Goal: Task Accomplishment & Management: Manage account settings

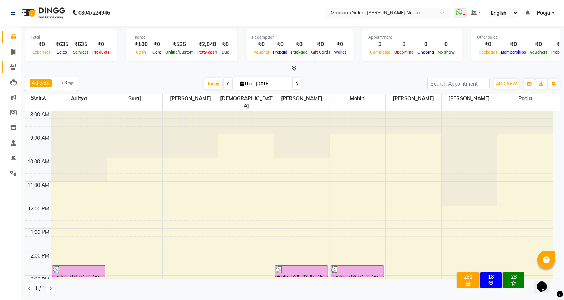
click at [13, 67] on icon at bounding box center [13, 66] width 7 height 5
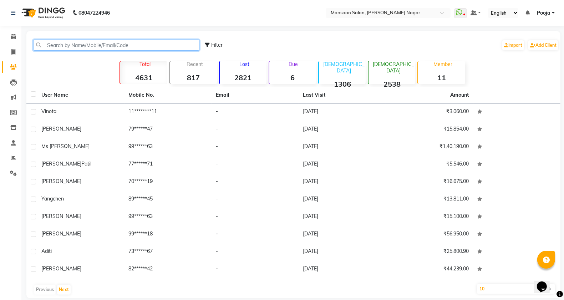
click at [106, 44] on input "text" at bounding box center [116, 45] width 166 height 11
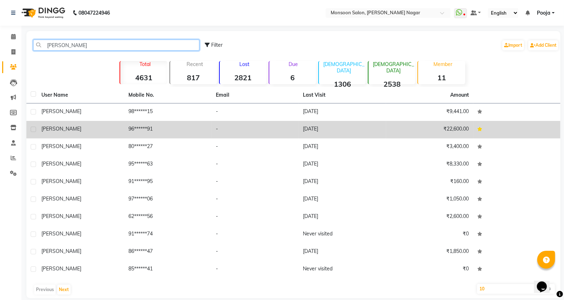
type input "[PERSON_NAME]"
click at [325, 129] on td "[DATE]" at bounding box center [342, 129] width 87 height 17
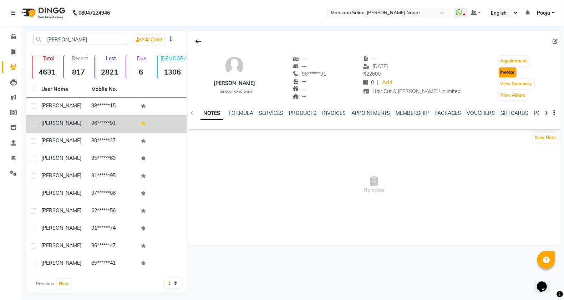
click at [504, 70] on button "Invoice" at bounding box center [508, 72] width 18 height 10
select select "4905"
select select "service"
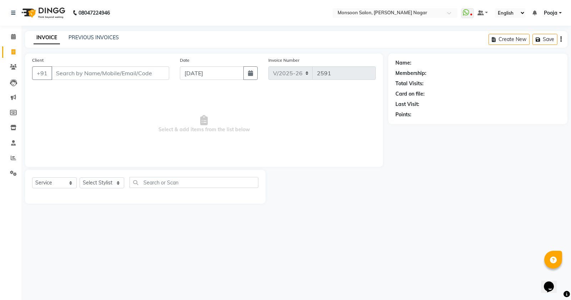
type input "96******91"
select select "2: Object"
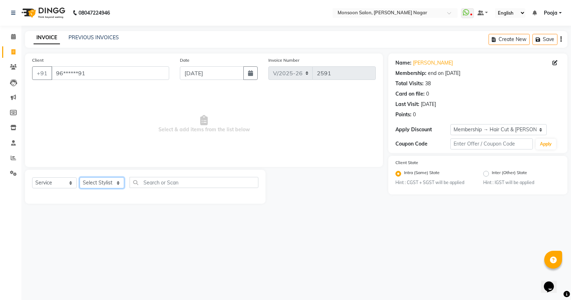
click at [93, 182] on select "Select Stylist [PERSON_NAME] [PERSON_NAME] [PERSON_NAME] [PERSON_NAME] [PERSON_…" at bounding box center [102, 182] width 45 height 11
select select "59624"
click at [80, 177] on select "Select Stylist [PERSON_NAME] [PERSON_NAME] [PERSON_NAME] [PERSON_NAME] [PERSON_…" at bounding box center [102, 182] width 45 height 11
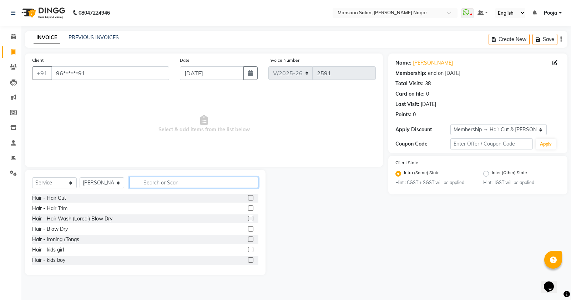
click at [145, 181] on input "text" at bounding box center [193, 182] width 129 height 11
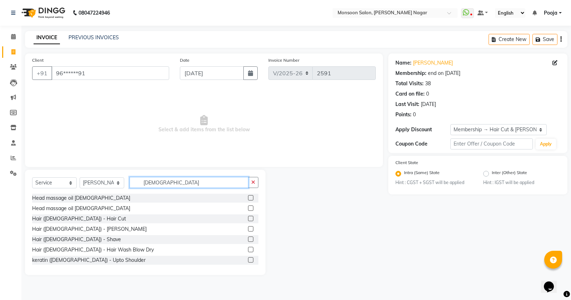
type input "[DEMOGRAPHIC_DATA]"
click at [248, 220] on label at bounding box center [250, 218] width 5 height 5
click at [248, 220] on input "checkbox" at bounding box center [250, 219] width 5 height 5
checkbox input "true"
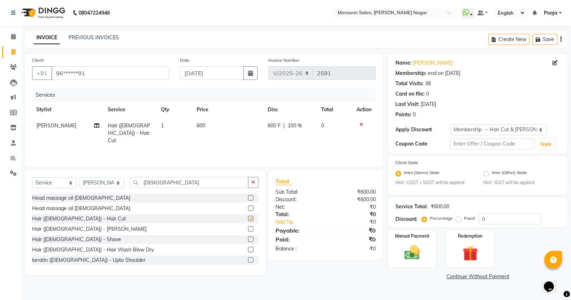
click at [248, 229] on label at bounding box center [250, 228] width 5 height 5
click at [248, 229] on input "checkbox" at bounding box center [250, 229] width 5 height 5
checkbox input "true"
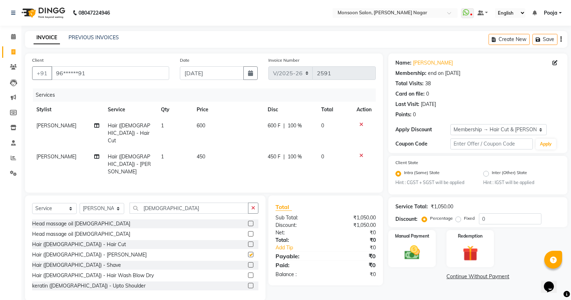
checkbox input "false"
click at [466, 259] on img at bounding box center [470, 254] width 26 height 20
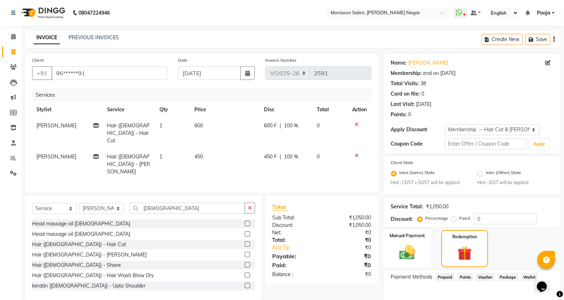
click at [418, 259] on img at bounding box center [407, 253] width 25 height 18
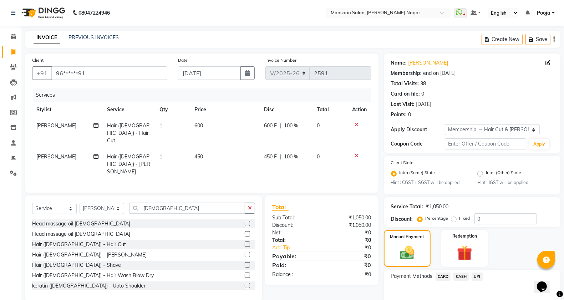
scroll to position [37, 0]
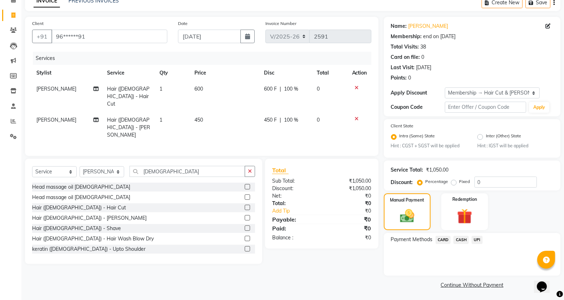
click at [477, 239] on span "UPI" at bounding box center [477, 240] width 11 height 8
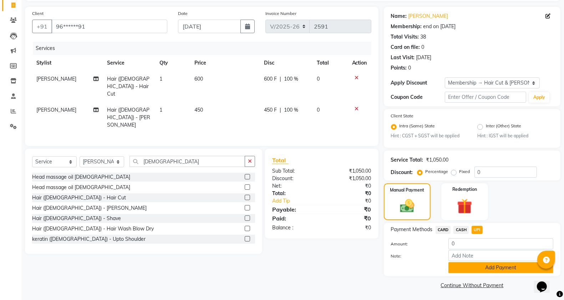
click at [473, 269] on button "Add Payment" at bounding box center [500, 267] width 105 height 11
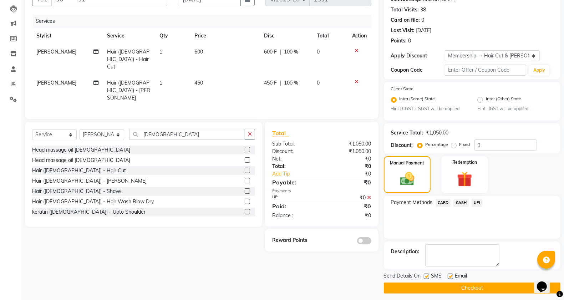
scroll to position [77, 0]
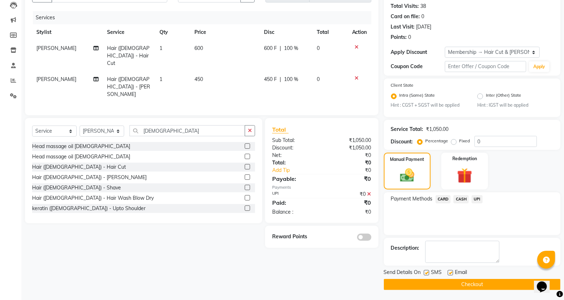
click at [458, 285] on button "Checkout" at bounding box center [472, 284] width 177 height 11
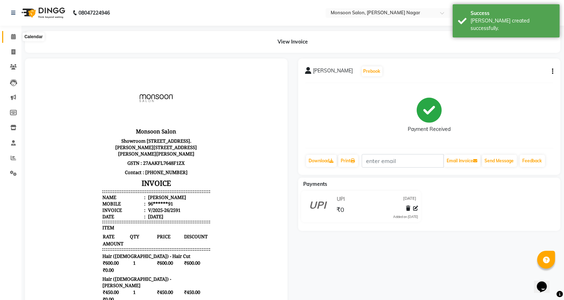
click at [13, 33] on span at bounding box center [13, 37] width 12 height 8
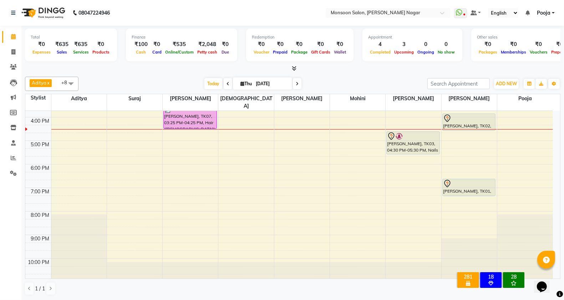
scroll to position [63, 0]
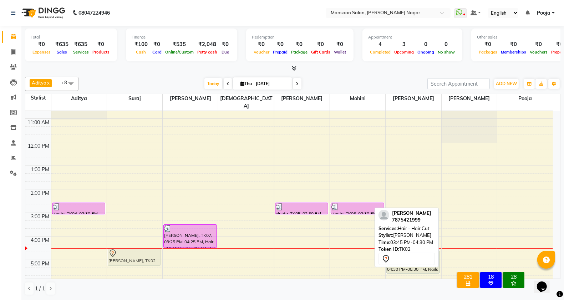
drag, startPoint x: 477, startPoint y: 234, endPoint x: 140, endPoint y: 250, distance: 337.1
click at [140, 250] on tr "vinota, TK04, 02:30 PM-03:00 PM, Hair ([DEMOGRAPHIC_DATA]) - [PERSON_NAME], TK0…" at bounding box center [289, 224] width 528 height 353
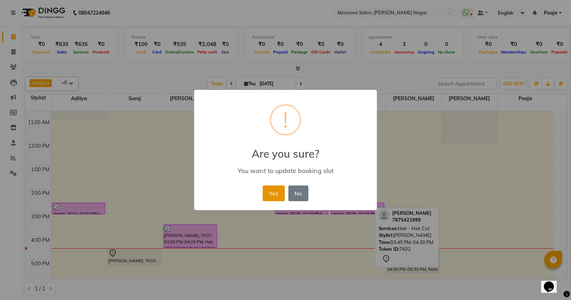
click at [270, 194] on button "Yes" at bounding box center [274, 193] width 22 height 16
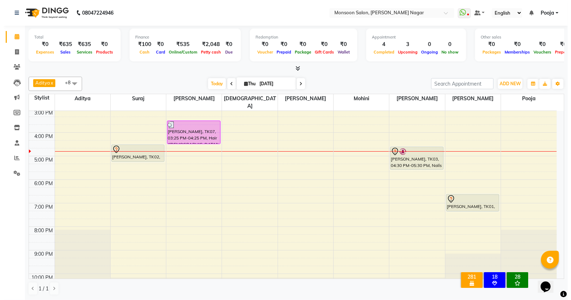
scroll to position [182, 0]
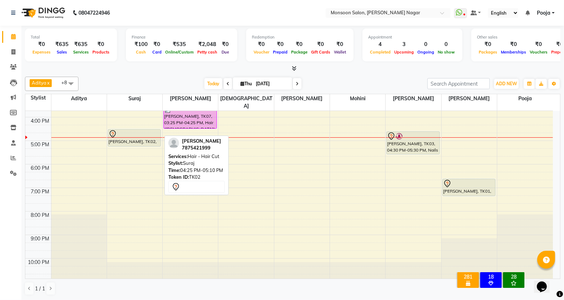
click at [131, 133] on div "[PERSON_NAME], TK02, 04:25 PM-05:10 PM, Hair - Hair Cut" at bounding box center [134, 137] width 52 height 17
click at [147, 134] on div "[PERSON_NAME], TK02, 04:25 PM-05:10 PM, Hair - Hair Cut" at bounding box center [134, 137] width 52 height 17
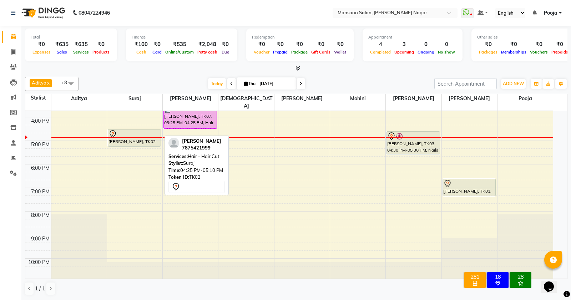
select select "7"
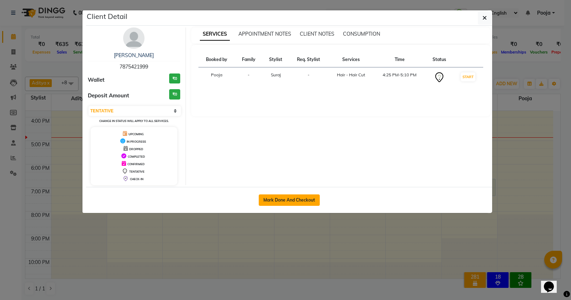
click at [296, 203] on button "Mark Done And Checkout" at bounding box center [289, 199] width 61 height 11
select select "service"
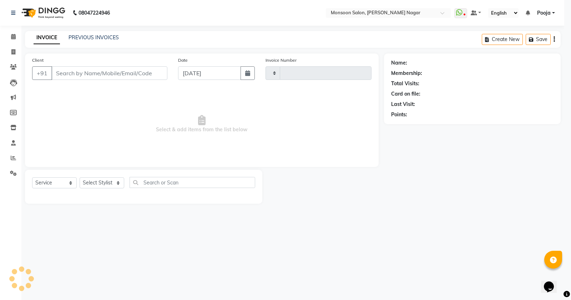
type input "2592"
select select "4905"
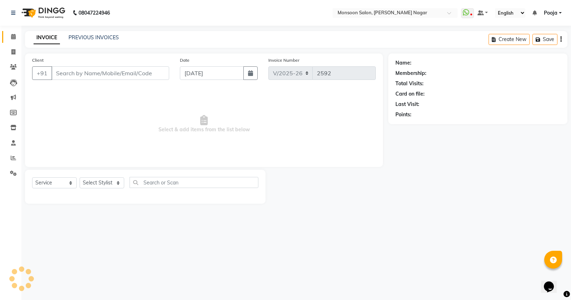
type input "78******99"
select select "62989"
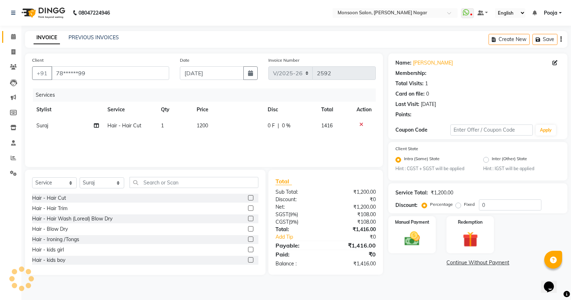
radio input "false"
radio input "true"
click at [275, 122] on div "0 F | 0 %" at bounding box center [290, 125] width 45 height 7
select select "62989"
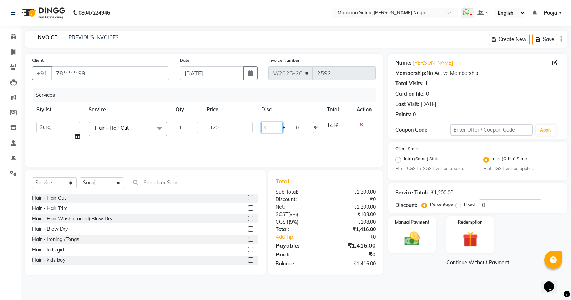
click at [274, 126] on input "0" at bounding box center [271, 127] width 21 height 11
type input "700"
click at [317, 36] on div "INVOICE PREVIOUS INVOICES Create New Save" at bounding box center [296, 39] width 542 height 17
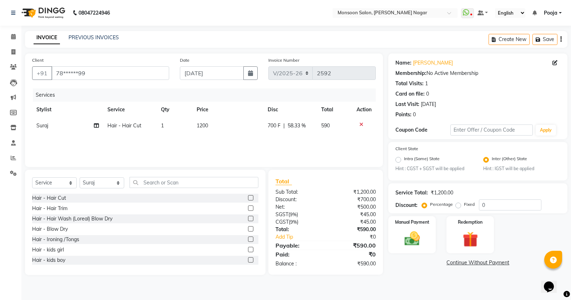
click at [280, 125] on span "700 F" at bounding box center [274, 125] width 13 height 7
select select "62989"
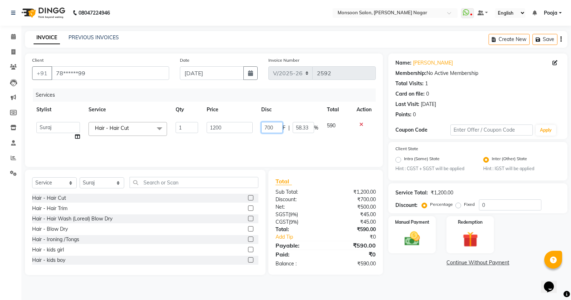
click at [275, 127] on input "700" at bounding box center [271, 127] width 21 height 11
type input "7"
type input "700"
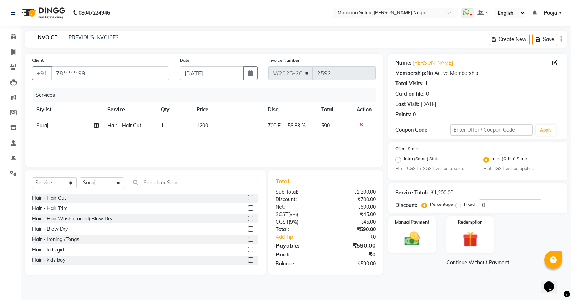
click at [312, 33] on div "INVOICE PREVIOUS INVOICES Create New Save" at bounding box center [296, 39] width 542 height 17
click at [416, 234] on img at bounding box center [412, 239] width 26 height 18
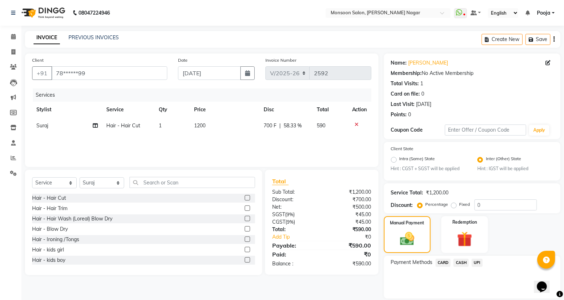
click at [480, 262] on span "UPI" at bounding box center [477, 263] width 11 height 8
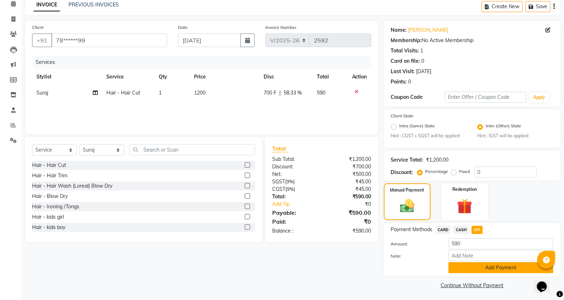
click at [473, 269] on button "Add Payment" at bounding box center [500, 267] width 105 height 11
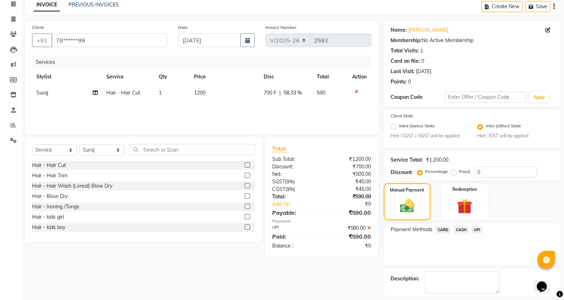
scroll to position [63, 0]
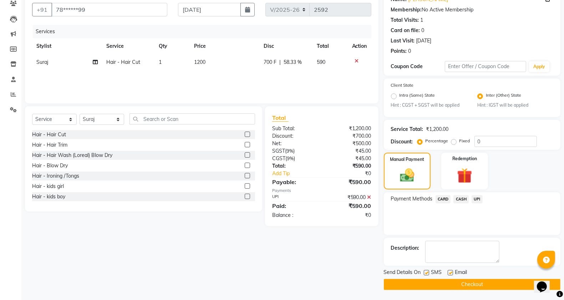
click at [448, 286] on button "Checkout" at bounding box center [472, 284] width 177 height 11
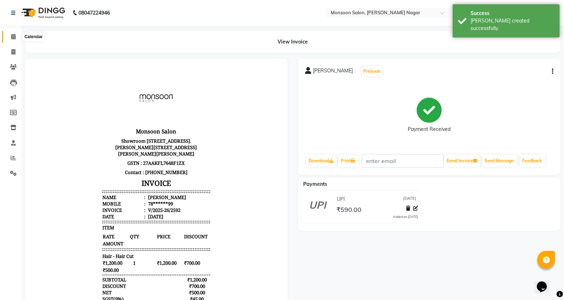
click at [15, 39] on icon at bounding box center [13, 36] width 5 height 5
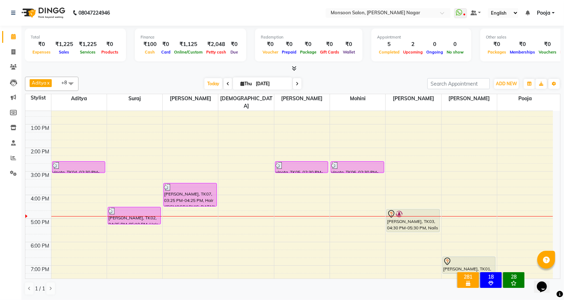
scroll to position [182, 0]
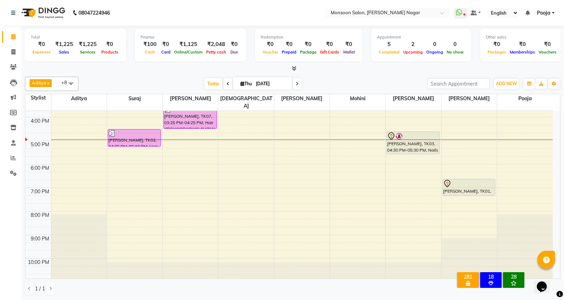
click at [297, 86] on icon at bounding box center [297, 84] width 3 height 4
type input "[DATE]"
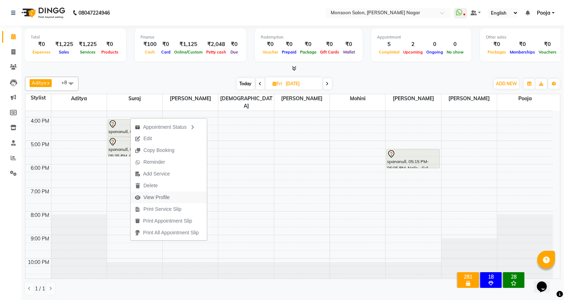
click at [163, 195] on span "View Profile" at bounding box center [156, 197] width 26 height 7
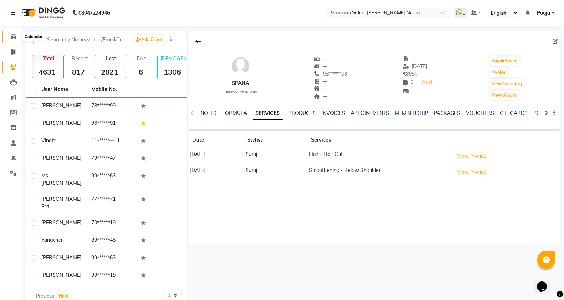
click at [11, 36] on icon at bounding box center [13, 36] width 5 height 5
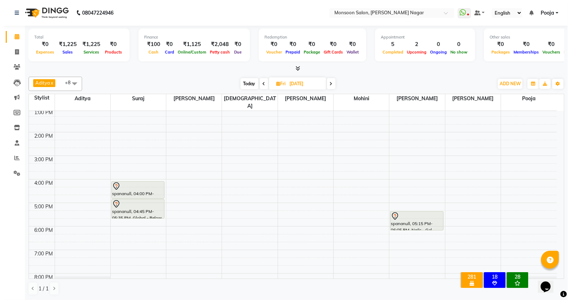
scroll to position [182, 0]
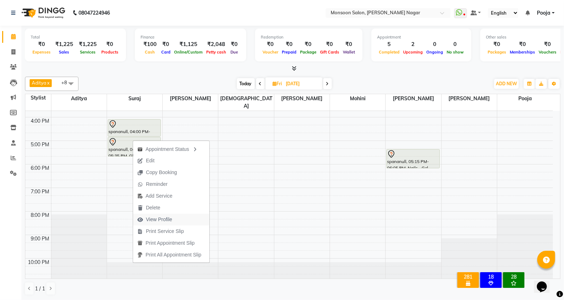
click at [149, 218] on span "View Profile" at bounding box center [159, 219] width 26 height 7
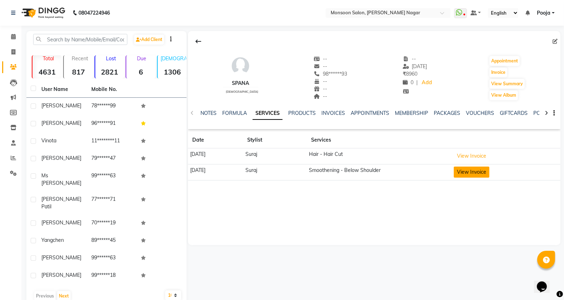
click at [488, 170] on button "View Invoice" at bounding box center [472, 172] width 36 height 11
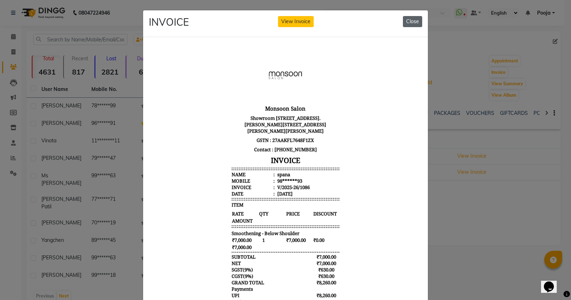
click at [403, 20] on button "Close" at bounding box center [412, 21] width 19 height 11
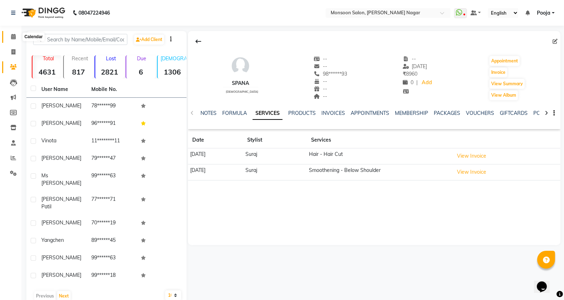
click at [11, 40] on span at bounding box center [13, 37] width 12 height 8
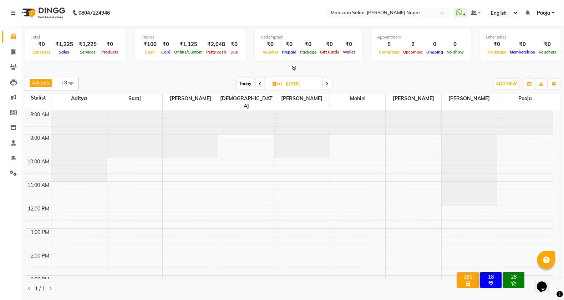
click at [242, 85] on span "Today" at bounding box center [246, 83] width 18 height 11
type input "[DATE]"
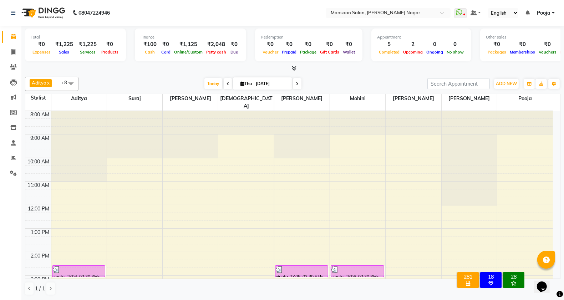
scroll to position [119, 0]
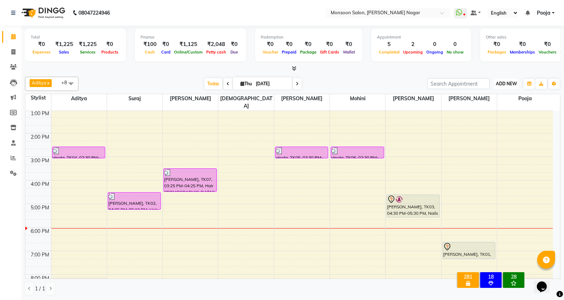
click at [508, 83] on span "ADD NEW" at bounding box center [506, 83] width 21 height 5
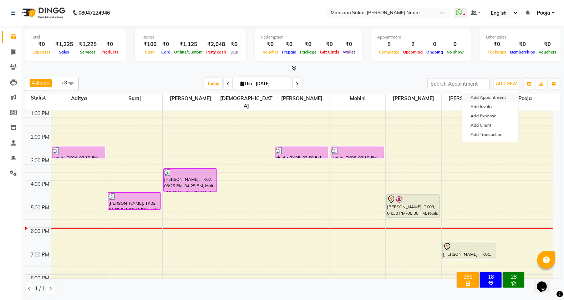
click at [489, 97] on button "Add Appointment" at bounding box center [490, 97] width 56 height 9
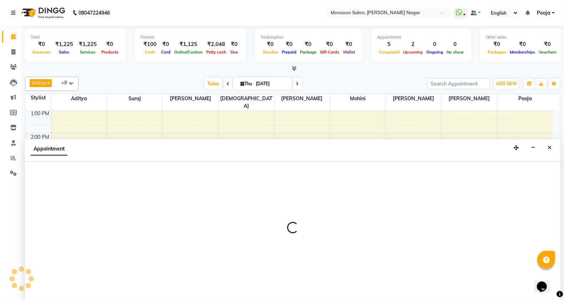
scroll to position [0, 0]
select select "540"
select select "tentative"
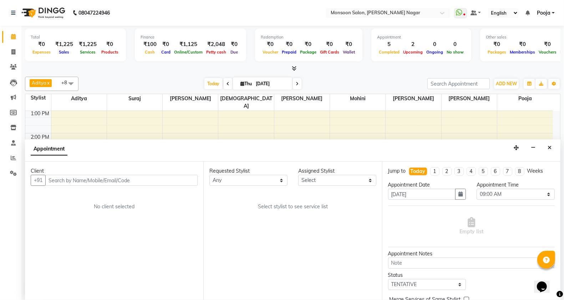
click at [101, 180] on input "text" at bounding box center [121, 180] width 152 height 11
click at [14, 64] on icon at bounding box center [13, 66] width 7 height 5
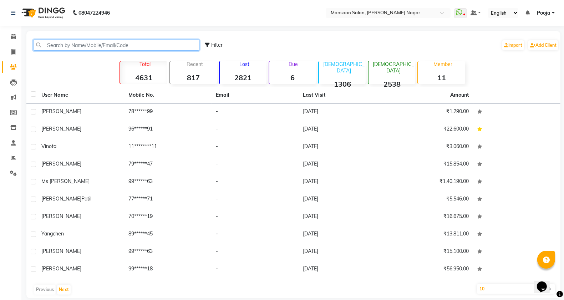
click at [133, 46] on input "text" at bounding box center [116, 45] width 166 height 11
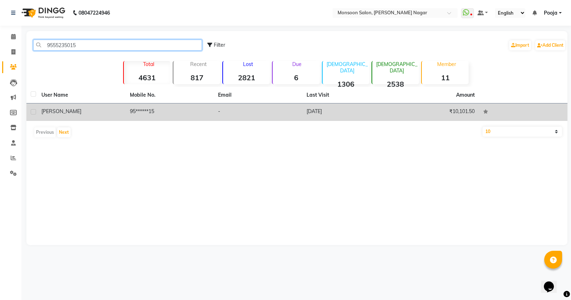
type input "9555235015"
click at [316, 110] on td "[DATE]" at bounding box center [346, 111] width 88 height 17
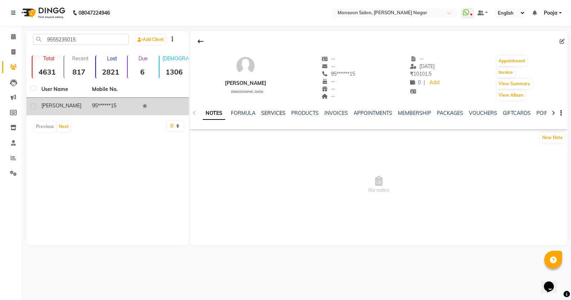
click at [272, 111] on link "SERVICES" at bounding box center [273, 113] width 24 height 6
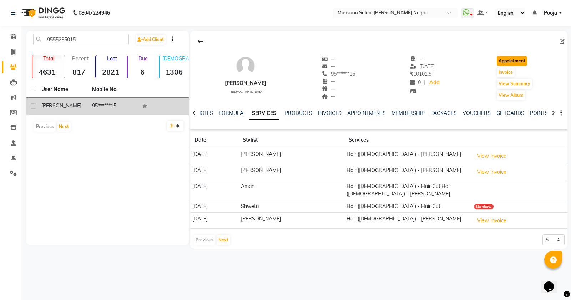
click at [510, 60] on button "Appointment" at bounding box center [512, 61] width 30 height 10
select select "tentative"
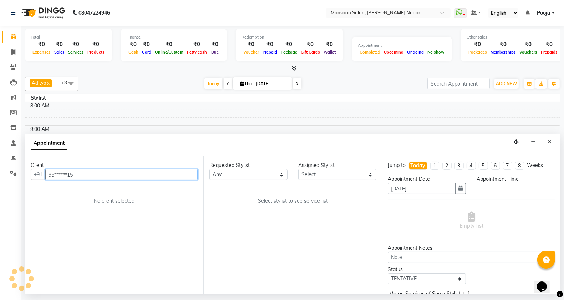
select select "540"
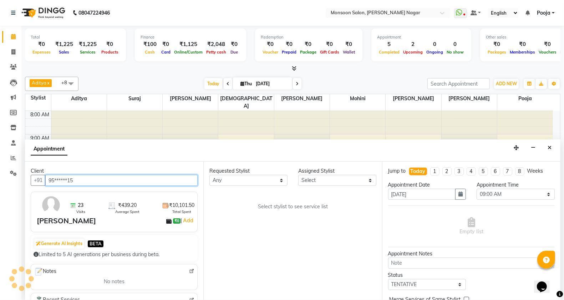
scroll to position [0, 0]
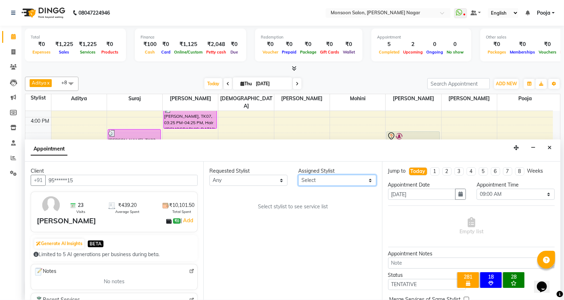
click at [320, 181] on select "Select [PERSON_NAME] [PERSON_NAME] [PERSON_NAME] [PERSON_NAME] [PERSON_NAME] Po…" at bounding box center [337, 180] width 78 height 11
select select "37925"
click at [298, 175] on select "Select [PERSON_NAME] [PERSON_NAME] [PERSON_NAME] [PERSON_NAME] [PERSON_NAME] Po…" at bounding box center [337, 180] width 78 height 11
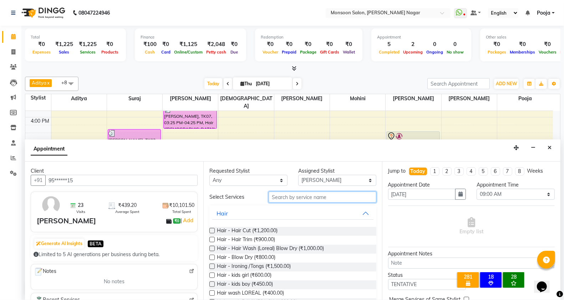
click at [272, 197] on input "text" at bounding box center [323, 197] width 108 height 11
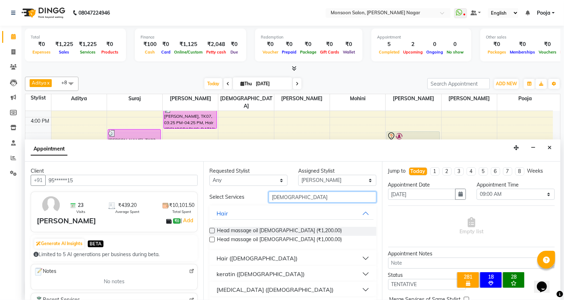
type input "[DEMOGRAPHIC_DATA]"
click at [232, 259] on div "Hair ([DEMOGRAPHIC_DATA])" at bounding box center [257, 258] width 81 height 9
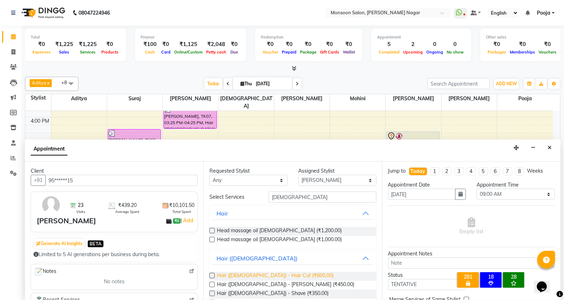
click at [268, 274] on span "Hair ([DEMOGRAPHIC_DATA]) - Hair Cut (₹600.00)" at bounding box center [275, 276] width 117 height 9
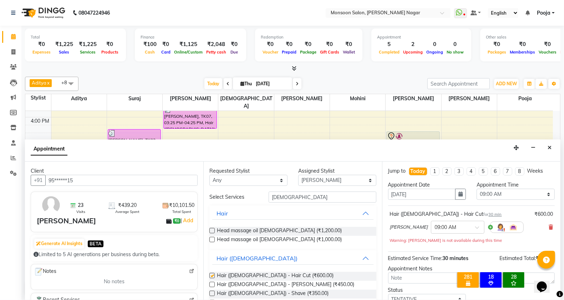
checkbox input "false"
click at [489, 195] on select "Select 09:00 AM 09:15 AM 09:30 AM 09:45 AM 10:00 AM 10:15 AM 10:30 AM 10:45 AM …" at bounding box center [516, 194] width 78 height 11
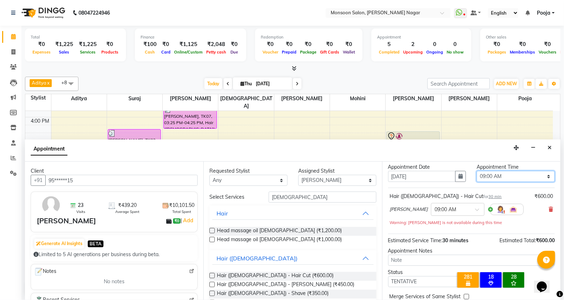
scroll to position [0, 0]
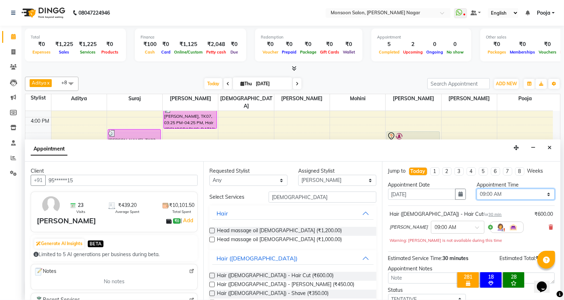
click at [493, 191] on select "Select 09:00 AM 09:15 AM 09:30 AM 09:45 AM 10:00 AM 10:15 AM 10:30 AM 10:45 AM …" at bounding box center [516, 194] width 78 height 11
select select "1170"
click at [477, 189] on select "Select 09:00 AM 09:15 AM 09:30 AM 09:45 AM 10:00 AM 10:15 AM 10:30 AM 10:45 AM …" at bounding box center [516, 194] width 78 height 11
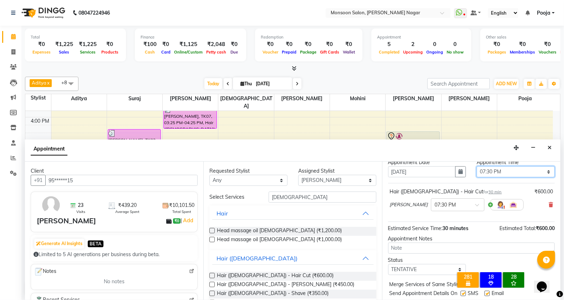
scroll to position [43, 0]
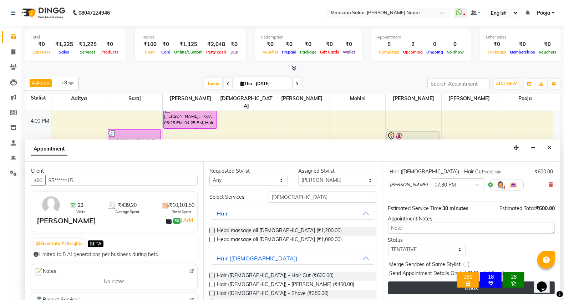
click at [439, 288] on button "Book" at bounding box center [471, 287] width 167 height 13
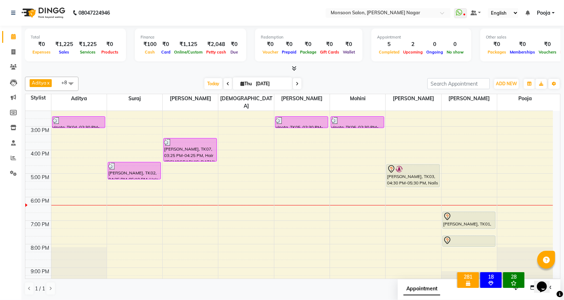
scroll to position [182, 0]
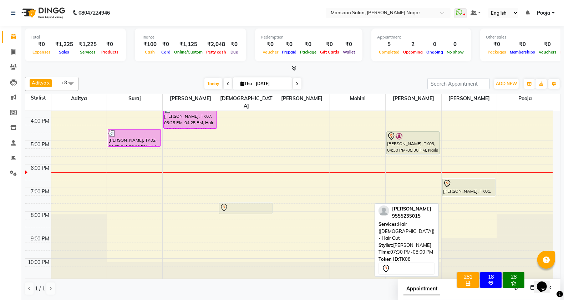
drag, startPoint x: 460, startPoint y: 202, endPoint x: 243, endPoint y: 202, distance: 217.6
click at [243, 202] on tr "vinota, TK04, 02:30 PM-03:00 PM, Hair ([DEMOGRAPHIC_DATA]) - [PERSON_NAME], TK0…" at bounding box center [289, 105] width 528 height 353
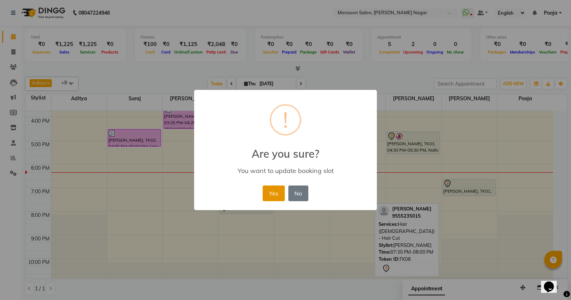
click at [274, 190] on button "Yes" at bounding box center [274, 193] width 22 height 16
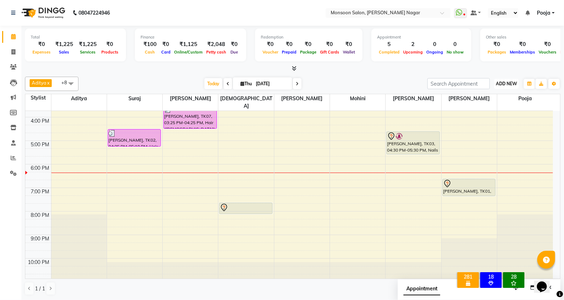
click at [504, 82] on span "ADD NEW" at bounding box center [506, 83] width 21 height 5
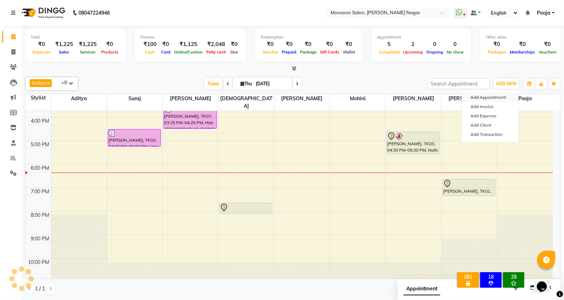
click at [492, 97] on button "Add Appointment" at bounding box center [490, 97] width 56 height 9
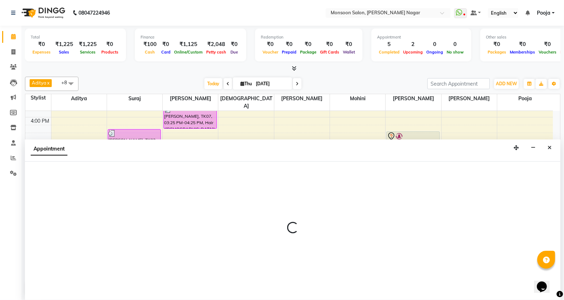
select select "540"
select select "tentative"
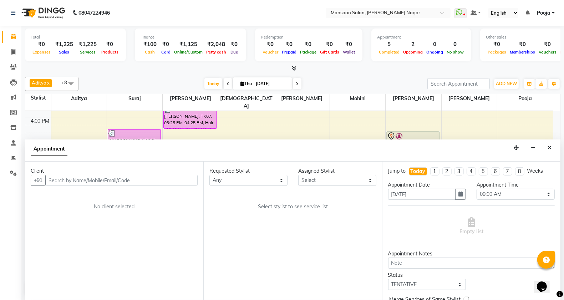
click at [111, 181] on input "text" at bounding box center [121, 180] width 152 height 11
type input "9131063386"
click at [183, 179] on span "Add Client" at bounding box center [183, 180] width 24 height 6
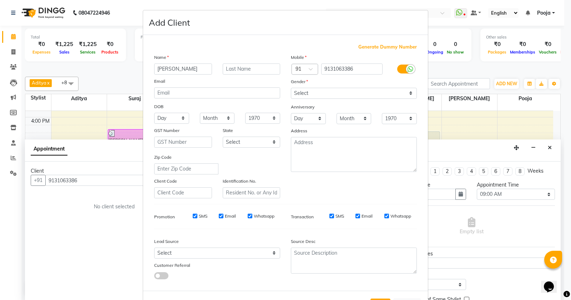
type input "[PERSON_NAME]"
click at [306, 94] on select "Select [DEMOGRAPHIC_DATA] [DEMOGRAPHIC_DATA] Other Prefer Not To Say" at bounding box center [354, 93] width 126 height 11
select select "[DEMOGRAPHIC_DATA]"
click at [291, 88] on select "Select [DEMOGRAPHIC_DATA] [DEMOGRAPHIC_DATA] Other Prefer Not To Say" at bounding box center [354, 93] width 126 height 11
click at [253, 69] on input "text" at bounding box center [252, 68] width 58 height 11
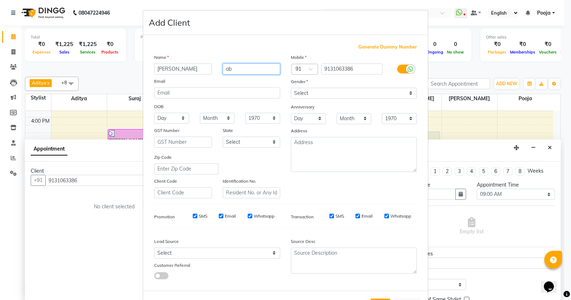
type input "a"
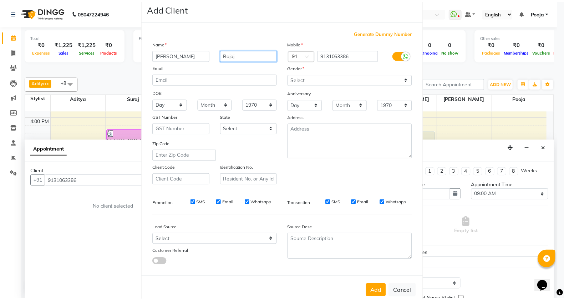
scroll to position [27, 0]
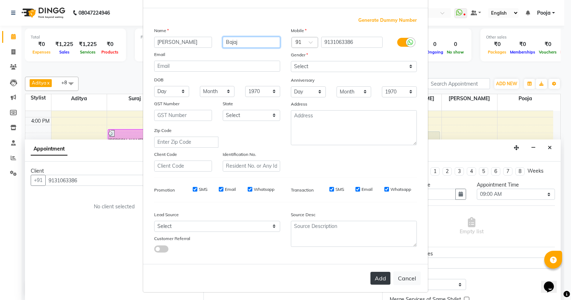
type input "Bajaj"
click at [373, 276] on button "Add" at bounding box center [380, 278] width 20 height 13
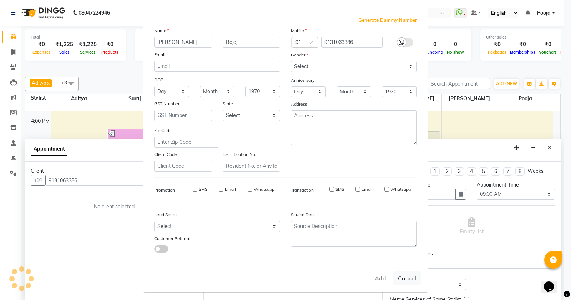
type input "91******86"
select select
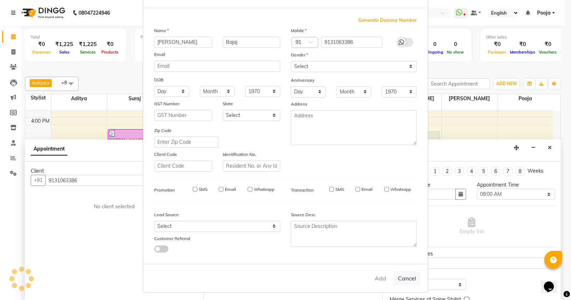
select select
checkbox input "false"
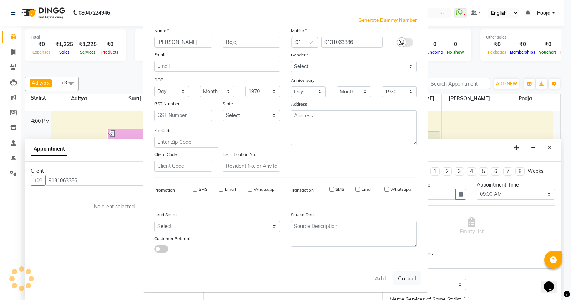
checkbox input "false"
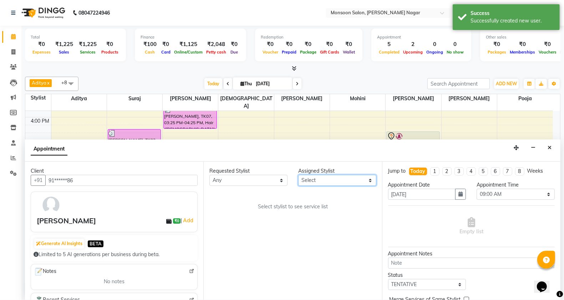
click at [312, 181] on select "Select [PERSON_NAME] [PERSON_NAME] [PERSON_NAME] [PERSON_NAME] [PERSON_NAME] Po…" at bounding box center [337, 180] width 78 height 11
select select "37925"
click at [298, 175] on select "Select [PERSON_NAME] [PERSON_NAME] [PERSON_NAME] [PERSON_NAME] [PERSON_NAME] Po…" at bounding box center [337, 180] width 78 height 11
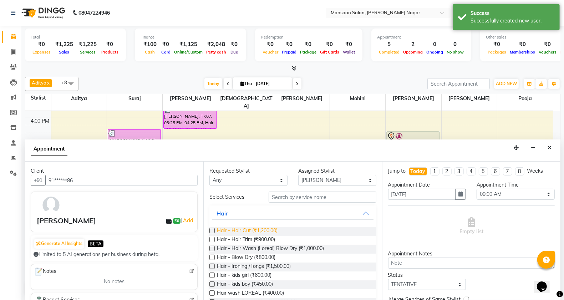
click at [265, 229] on span "Hair - Hair Cut (₹1,200.00)" at bounding box center [247, 231] width 61 height 9
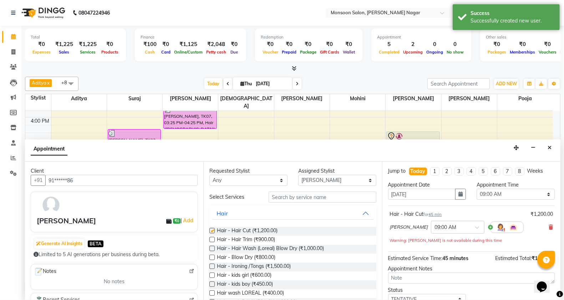
checkbox input "false"
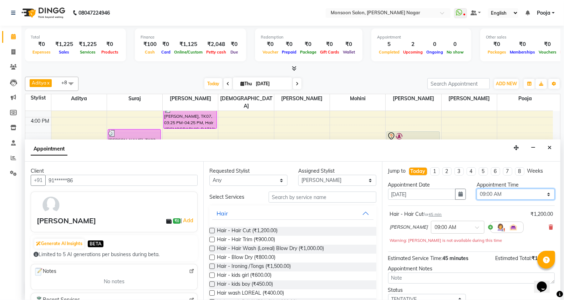
drag, startPoint x: 500, startPoint y: 195, endPoint x: 504, endPoint y: 189, distance: 7.0
click at [500, 195] on select "Select 09:00 AM 09:15 AM 09:30 AM 09:45 AM 10:00 AM 10:15 AM 10:30 AM 10:45 AM …" at bounding box center [516, 194] width 78 height 11
select select "1125"
click at [477, 189] on select "Select 09:00 AM 09:15 AM 09:30 AM 09:45 AM 10:00 AM 10:15 AM 10:30 AM 10:45 AM …" at bounding box center [516, 194] width 78 height 11
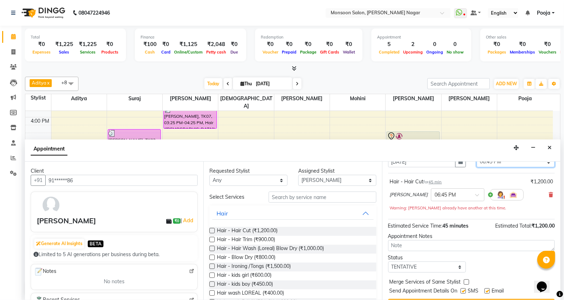
scroll to position [50, 0]
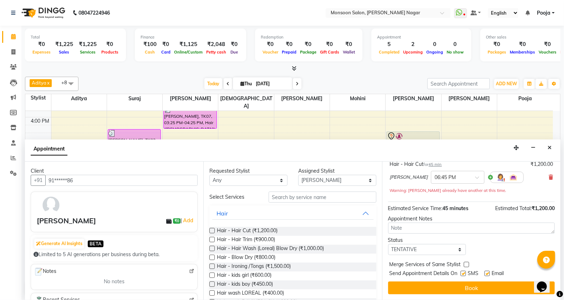
click at [479, 286] on button "Book" at bounding box center [471, 287] width 167 height 13
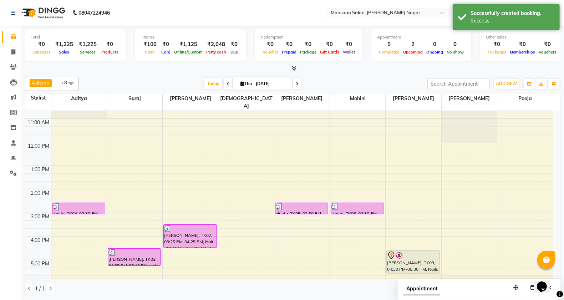
scroll to position [182, 0]
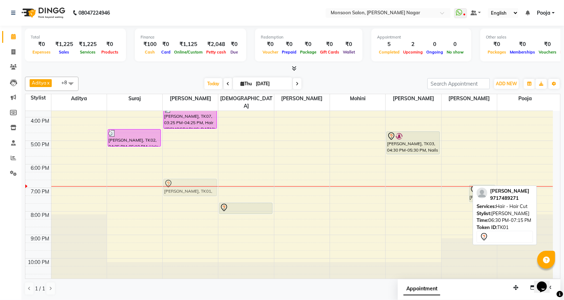
drag, startPoint x: 455, startPoint y: 184, endPoint x: 180, endPoint y: 182, distance: 275.0
click at [180, 182] on tr "vinota, TK04, 02:30 PM-03:00 PM, Hair ([DEMOGRAPHIC_DATA]) - [PERSON_NAME], TK0…" at bounding box center [289, 105] width 528 height 353
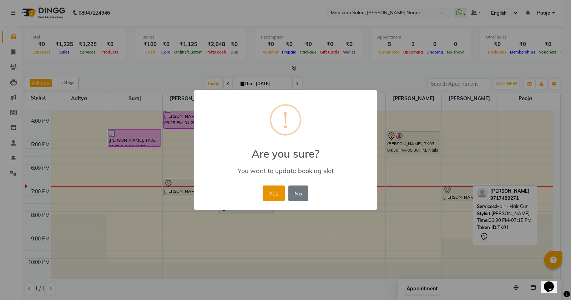
click at [273, 194] on button "Yes" at bounding box center [274, 193] width 22 height 16
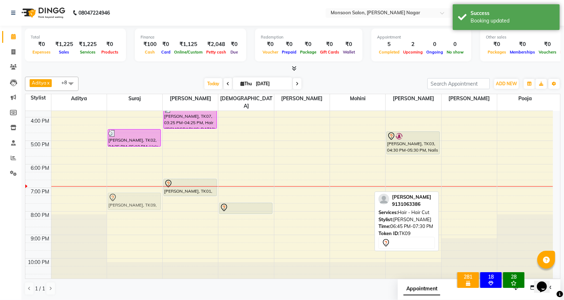
drag, startPoint x: 464, startPoint y: 188, endPoint x: 141, endPoint y: 193, distance: 323.6
click at [141, 193] on tr "vinota, TK04, 02:30 PM-03:00 PM, Hair ([DEMOGRAPHIC_DATA]) - [PERSON_NAME], TK0…" at bounding box center [289, 105] width 528 height 353
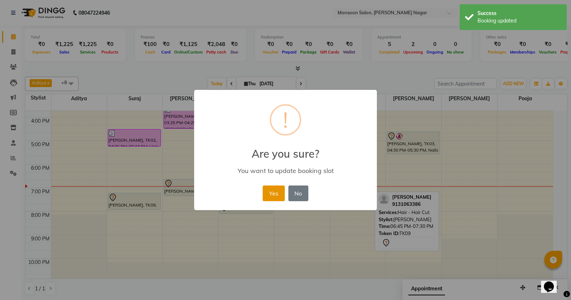
click at [278, 192] on button "Yes" at bounding box center [274, 193] width 22 height 16
